Goal: Share content

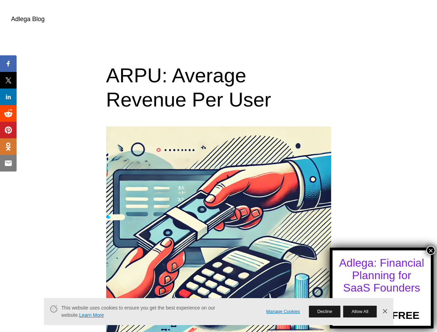
click at [431, 251] on button "×" at bounding box center [430, 250] width 9 height 9
click at [8, 64] on span "Share" at bounding box center [13, 64] width 22 height 8
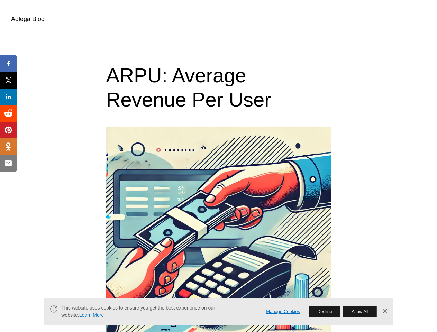
click at [8, 80] on span "Tweet" at bounding box center [13, 80] width 22 height 8
click at [8, 97] on span "Share" at bounding box center [13, 97] width 22 height 8
click at [8, 114] on span "Share" at bounding box center [13, 113] width 22 height 8
click at [8, 130] on span "Pin" at bounding box center [9, 130] width 14 height 8
click at [8, 147] on span "Share" at bounding box center [13, 147] width 22 height 8
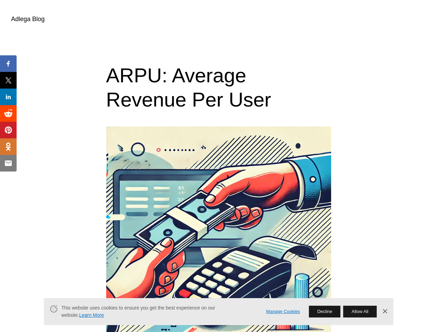
click at [8, 163] on span "Email" at bounding box center [12, 163] width 21 height 8
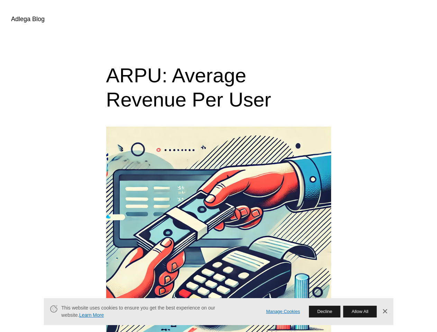
click at [283, 312] on link "Manage Cookies" at bounding box center [283, 311] width 34 height 7
